Goal: Task Accomplishment & Management: Manage account settings

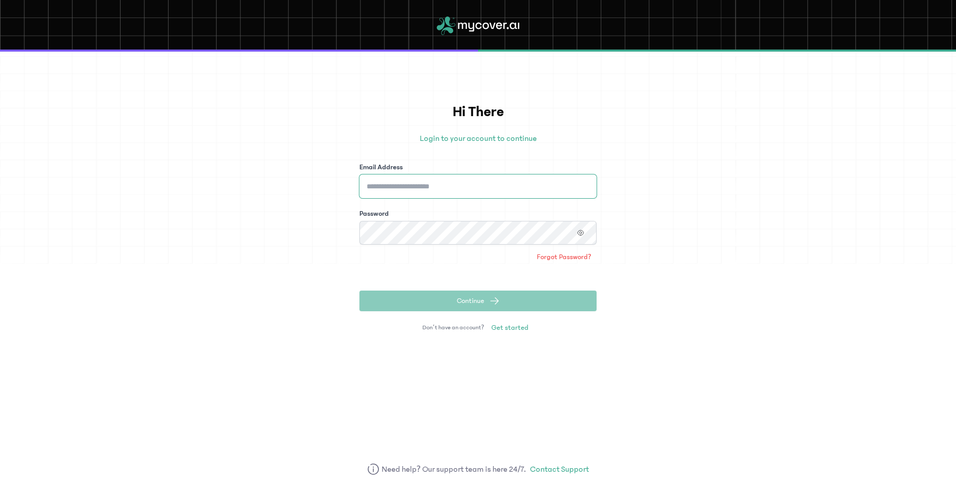
click at [422, 179] on input "Email Address" at bounding box center [477, 186] width 237 height 24
type input "**********"
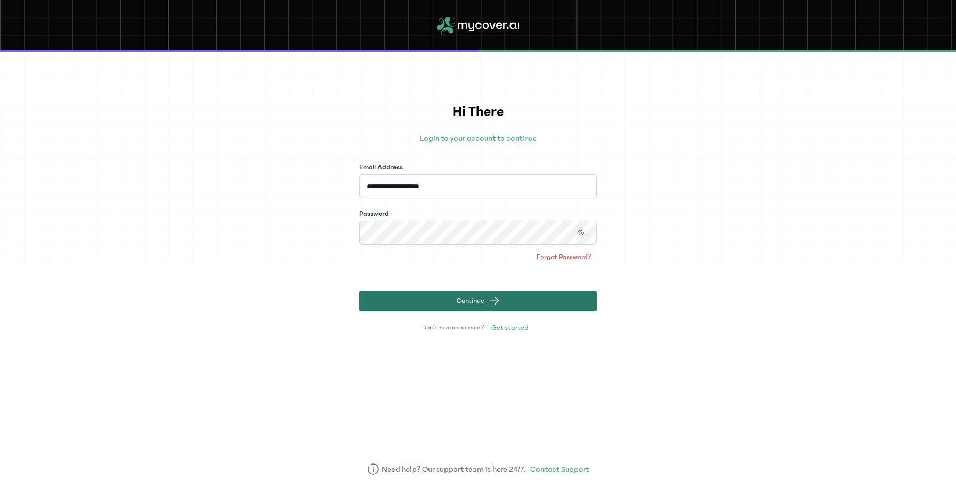
click at [457, 298] on span "Continue" at bounding box center [470, 300] width 27 height 10
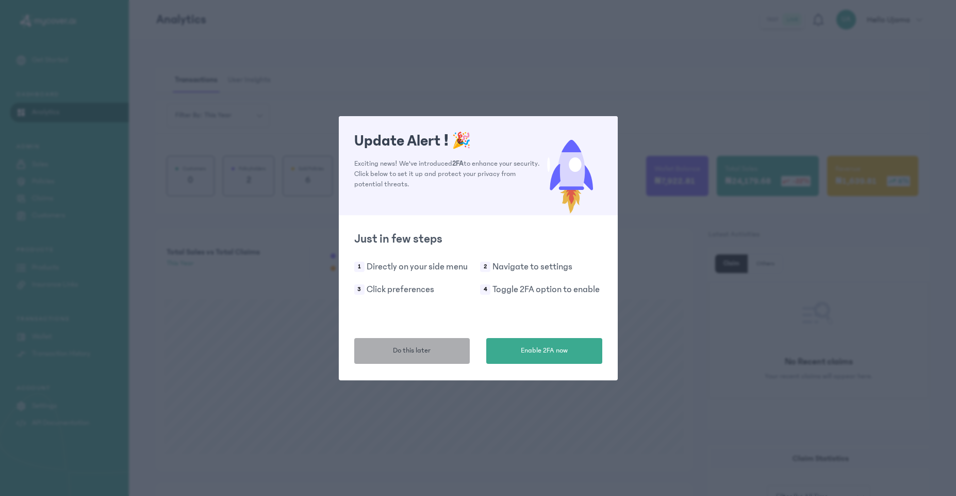
click at [396, 359] on button "Do this later" at bounding box center [412, 351] width 116 height 26
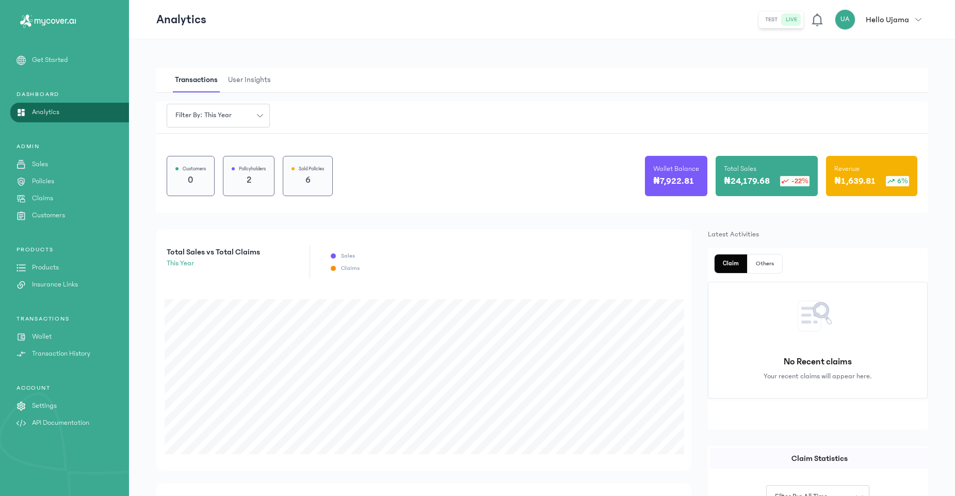
click at [46, 406] on p "Settings" at bounding box center [44, 405] width 25 height 11
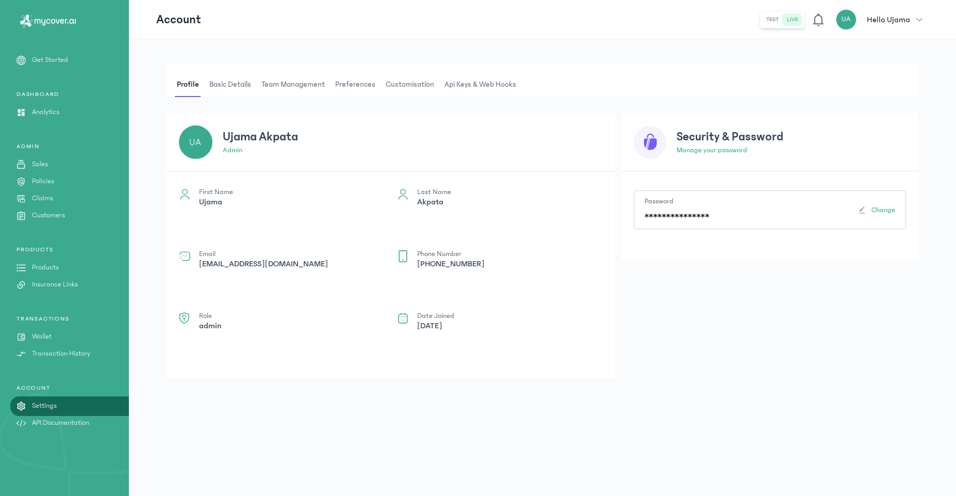
click at [481, 85] on span "Api Keys & Web hooks" at bounding box center [480, 84] width 76 height 25
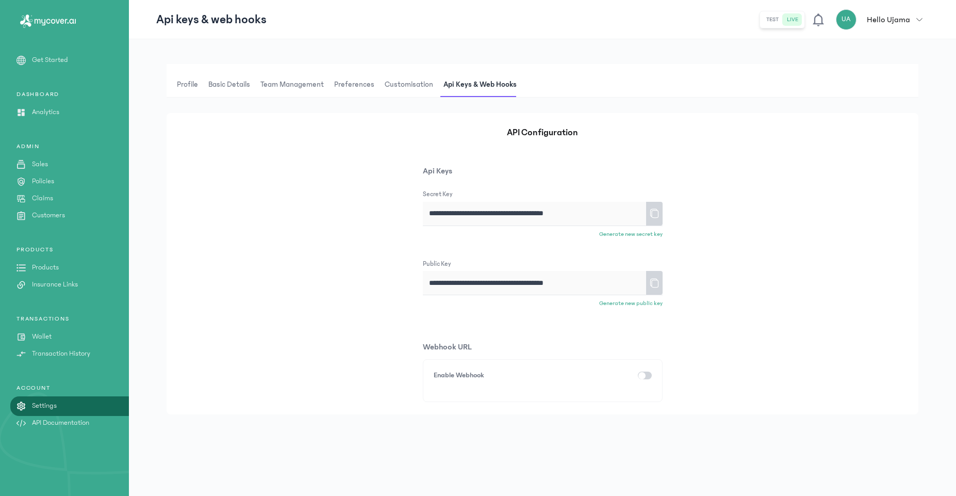
click at [654, 215] on icon at bounding box center [654, 213] width 10 height 18
click at [652, 287] on icon at bounding box center [654, 283] width 10 height 18
click at [56, 424] on p "API Documentation" at bounding box center [60, 422] width 57 height 11
